Goal: Contribute content: Contribute content

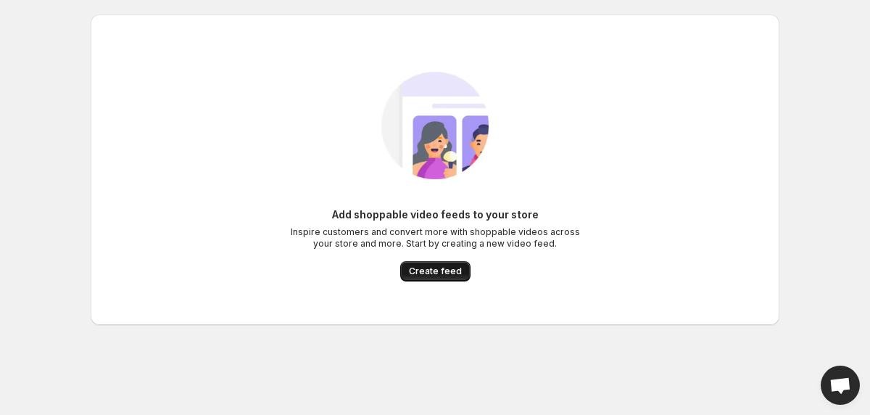
click at [442, 276] on span "Create feed" at bounding box center [435, 271] width 53 height 12
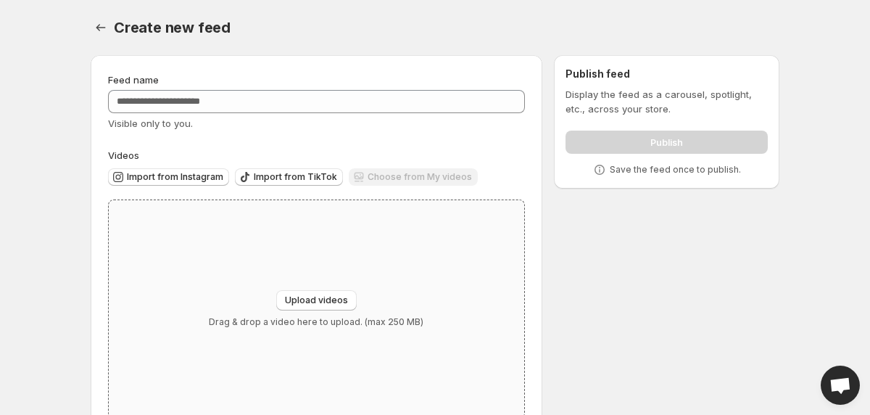
scroll to position [38, 0]
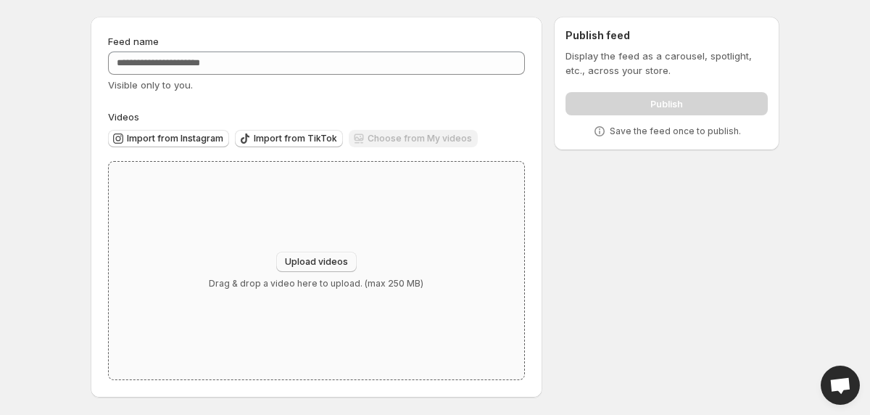
click at [327, 258] on span "Upload videos" at bounding box center [316, 262] width 63 height 12
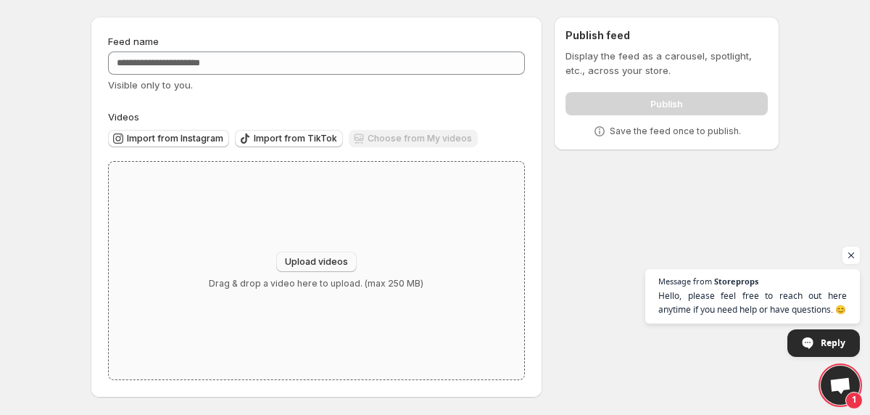
type input "**********"
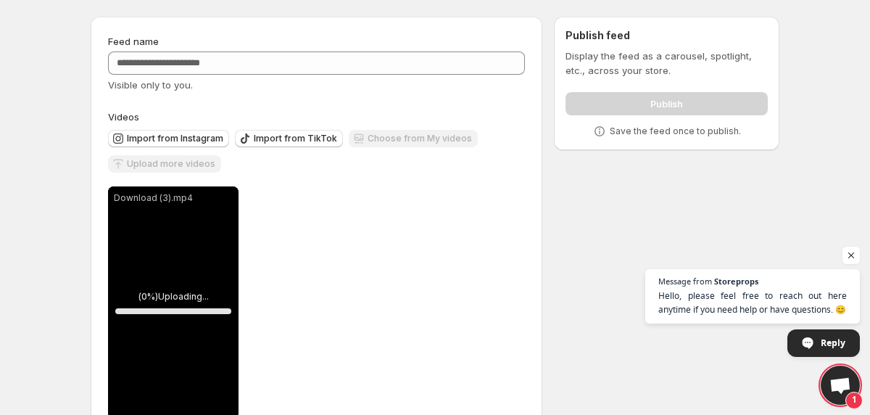
scroll to position [77, 0]
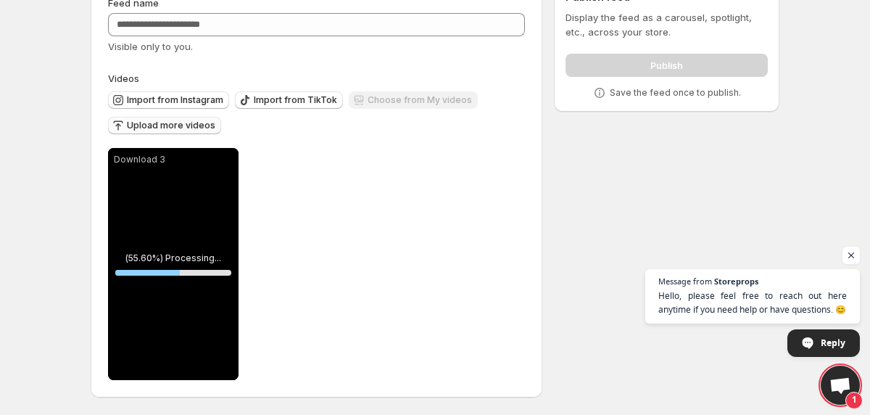
click at [178, 121] on span "Upload more videos" at bounding box center [171, 126] width 88 height 12
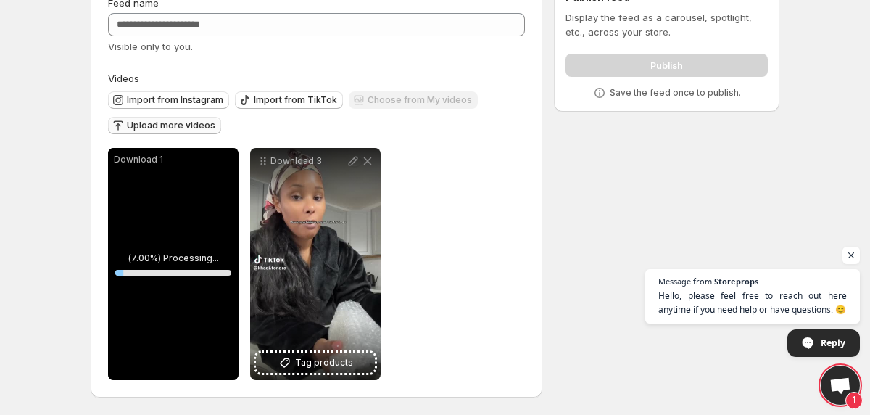
click at [194, 128] on span "Upload more videos" at bounding box center [171, 126] width 88 height 12
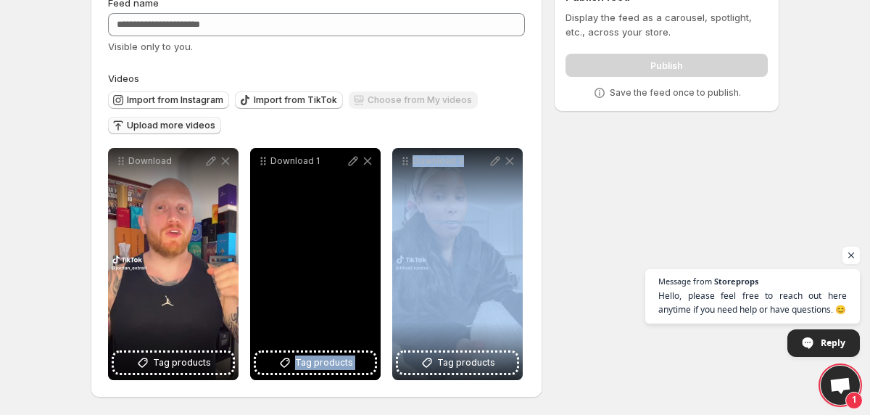
drag, startPoint x: 451, startPoint y: 276, endPoint x: 293, endPoint y: 278, distance: 158.1
click at [293, 278] on div "**********" at bounding box center [315, 264] width 415 height 232
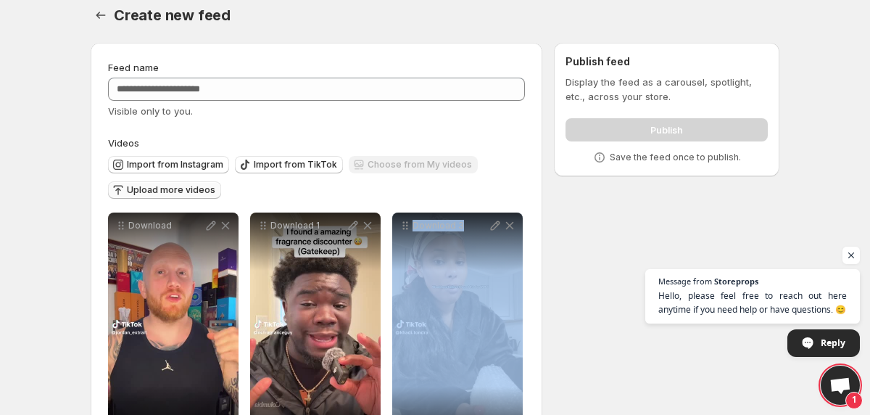
scroll to position [12, 0]
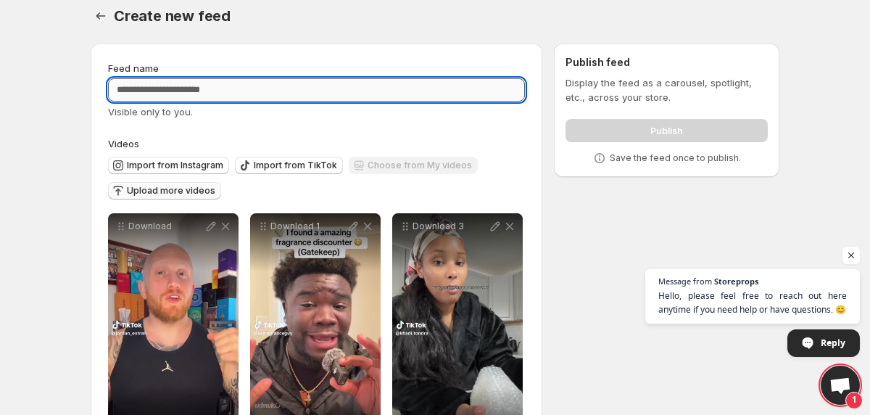
click at [265, 89] on input "Feed name" at bounding box center [316, 89] width 417 height 23
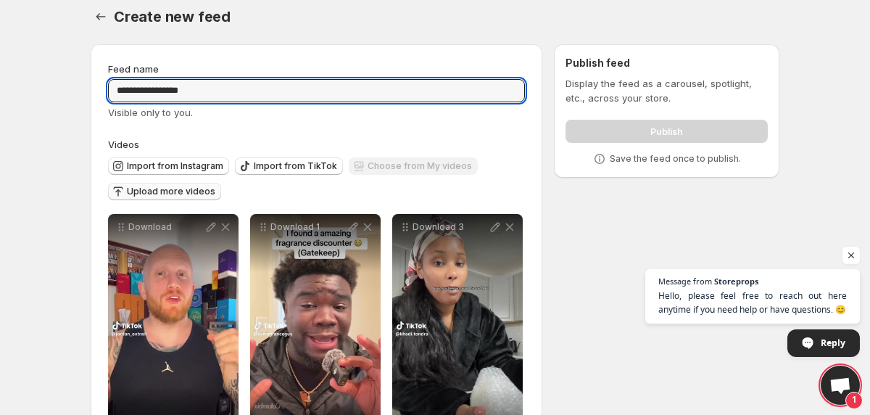
scroll to position [7, 0]
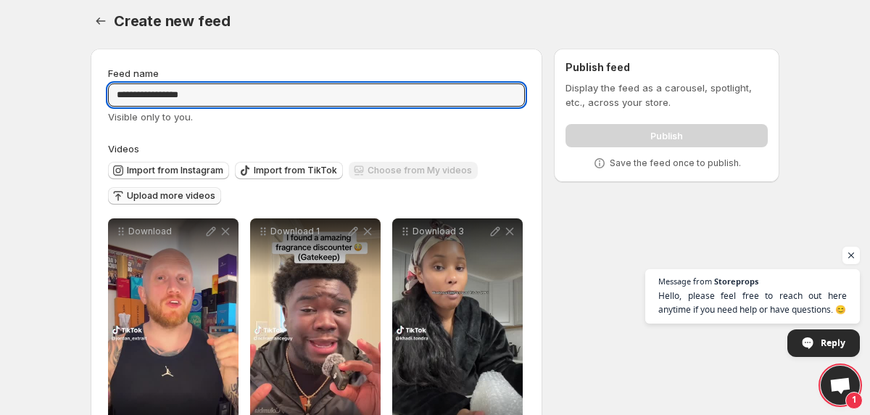
type input "**********"
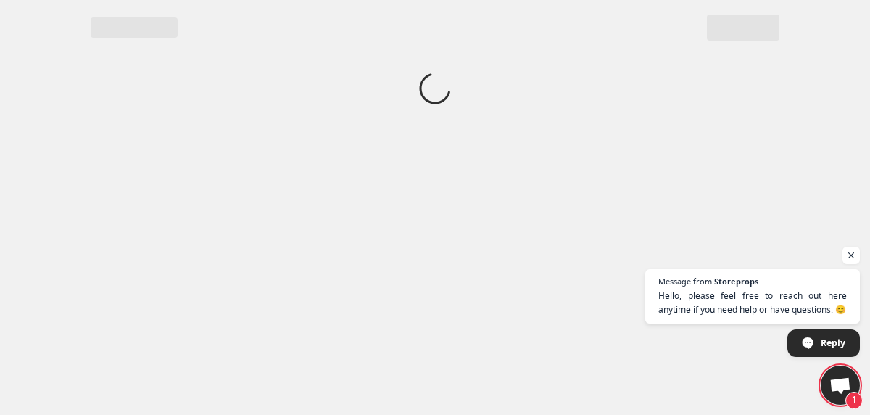
scroll to position [0, 0]
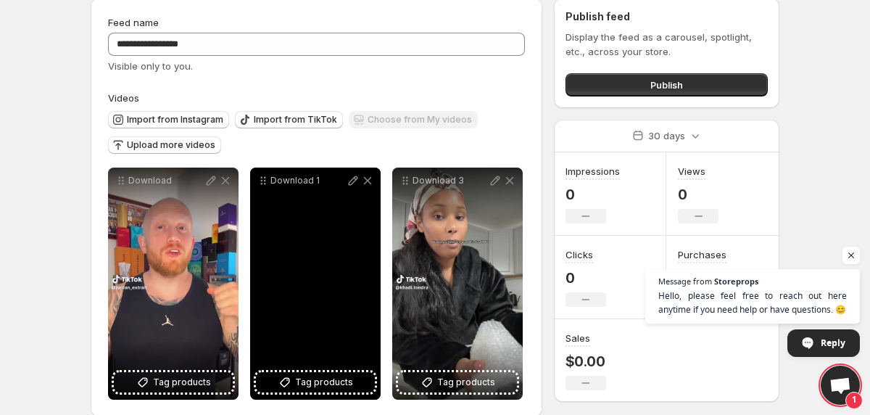
scroll to position [77, 0]
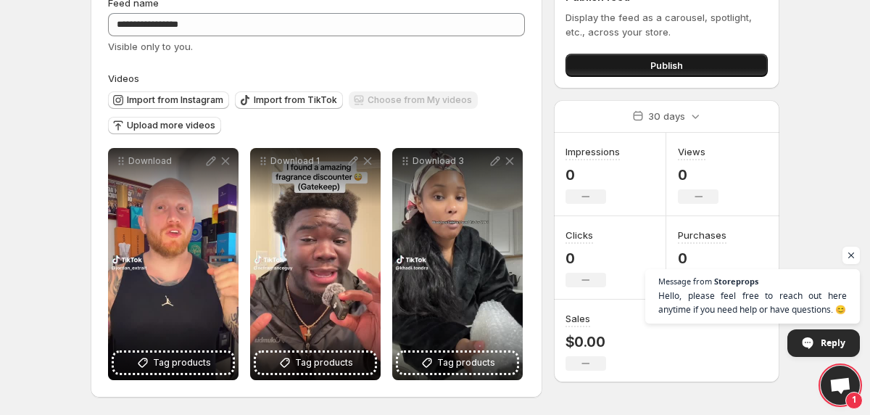
click at [656, 67] on span "Publish" at bounding box center [666, 65] width 33 height 15
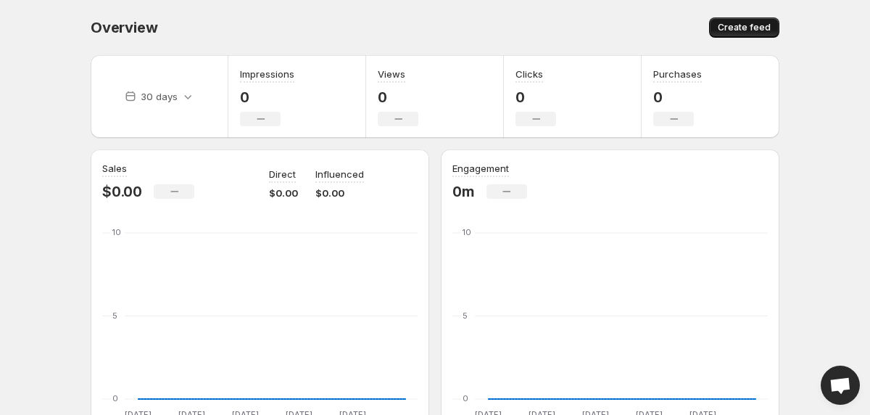
click at [725, 30] on span "Create feed" at bounding box center [744, 28] width 53 height 12
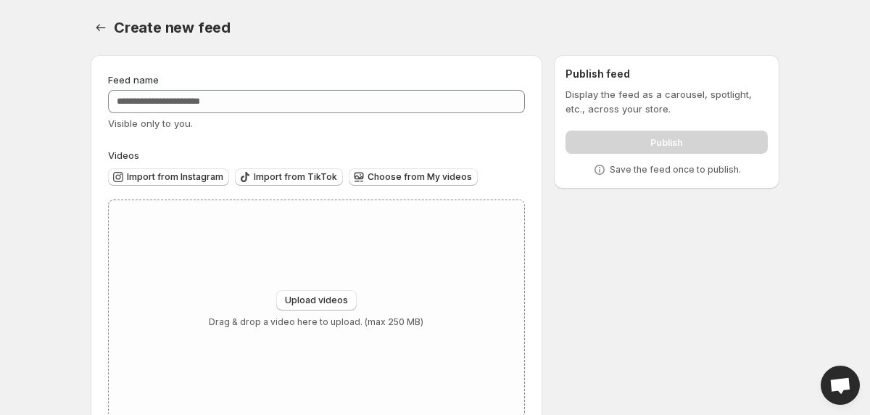
scroll to position [38, 0]
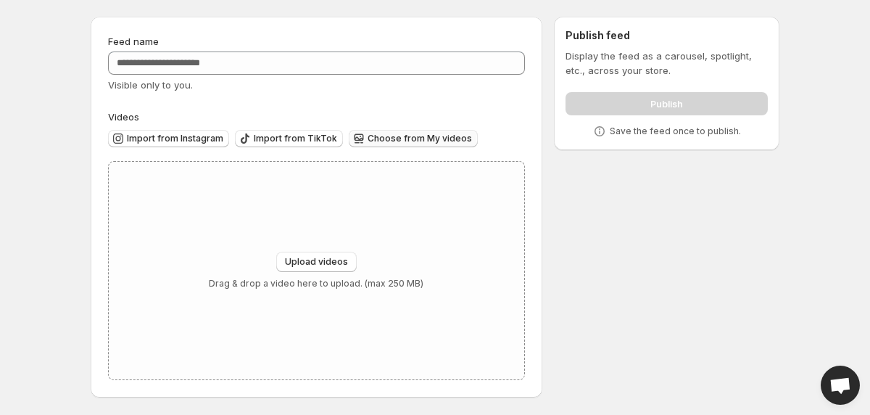
click at [423, 142] on span "Choose from My videos" at bounding box center [420, 139] width 104 height 12
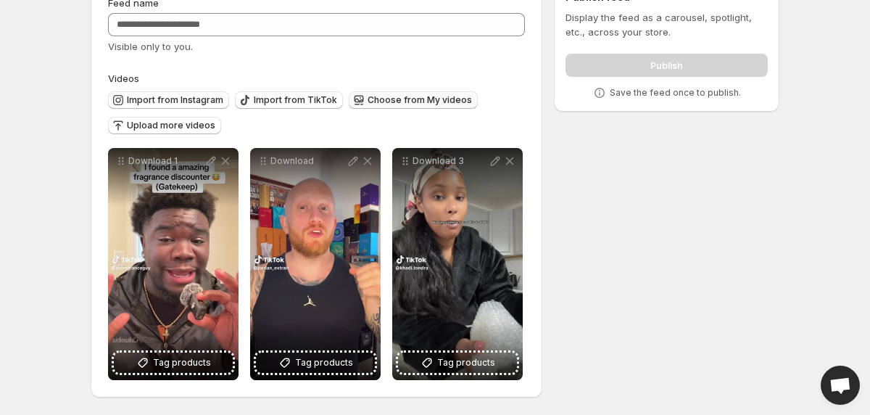
scroll to position [0, 0]
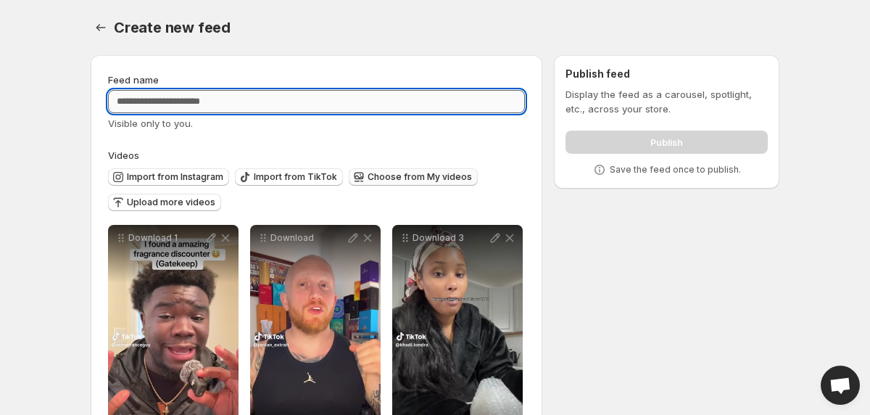
click at [157, 110] on input "Feed name" at bounding box center [316, 101] width 417 height 23
type input "*******"
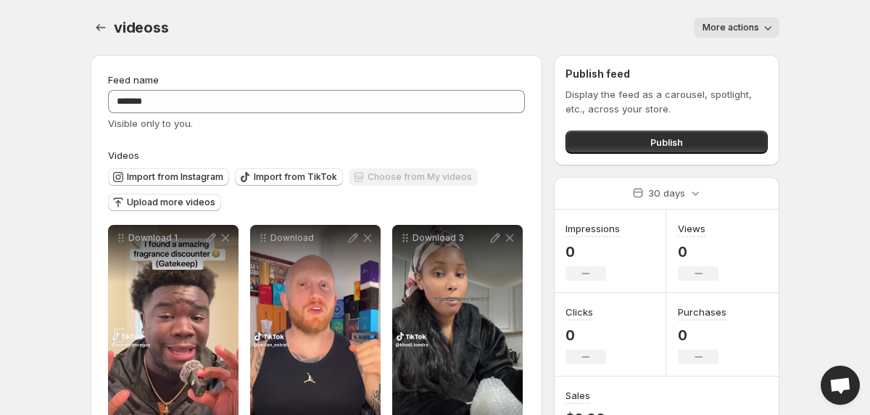
click at [761, 29] on icon "button" at bounding box center [768, 27] width 15 height 15
click at [669, 148] on span "Publish" at bounding box center [666, 142] width 33 height 15
click at [635, 140] on button "Publish" at bounding box center [667, 142] width 202 height 23
click at [98, 27] on icon "Settings" at bounding box center [100, 27] width 9 height 7
